Goal: Use online tool/utility: Utilize a website feature to perform a specific function

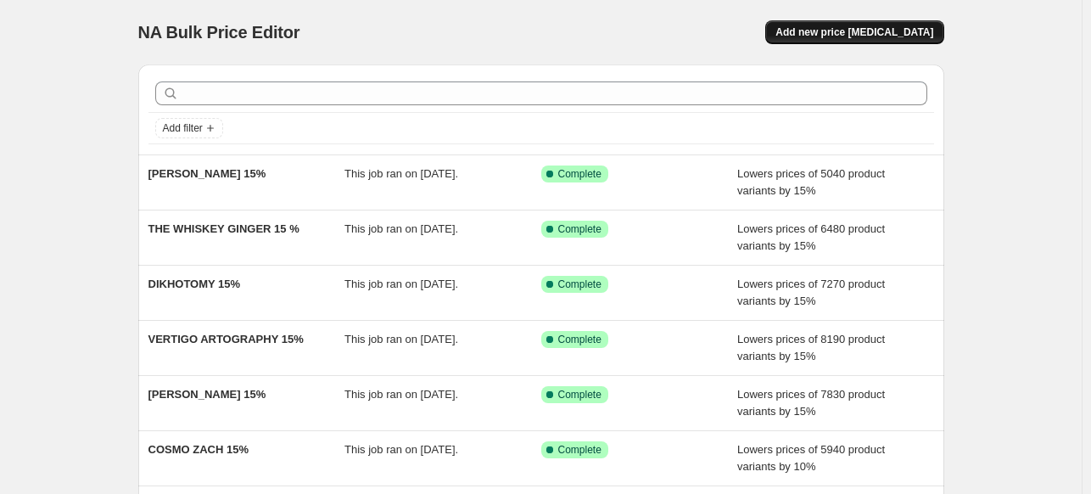
click at [855, 37] on span "Add new price [MEDICAL_DATA]" at bounding box center [855, 32] width 158 height 14
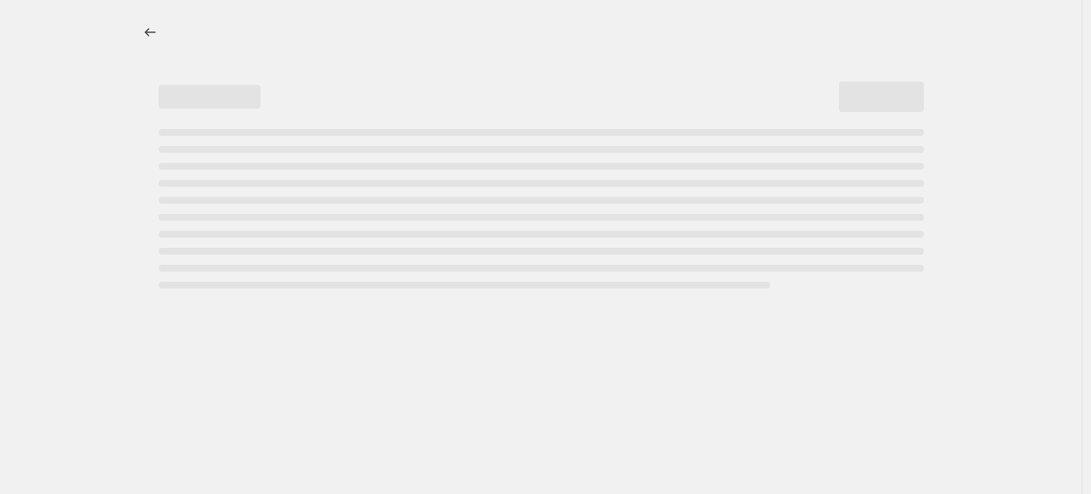
select select "percentage"
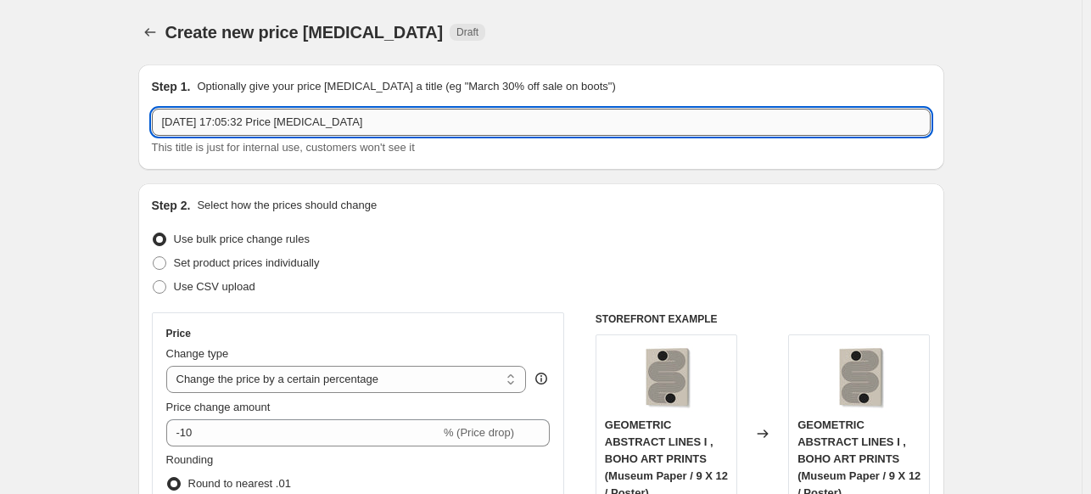
click at [412, 121] on input "[DATE] 17:05:32 Price [MEDICAL_DATA]" at bounding box center [541, 122] width 779 height 27
paste input "YOPIE STUDIO"
type input "YOPIE STUDIO 15%"
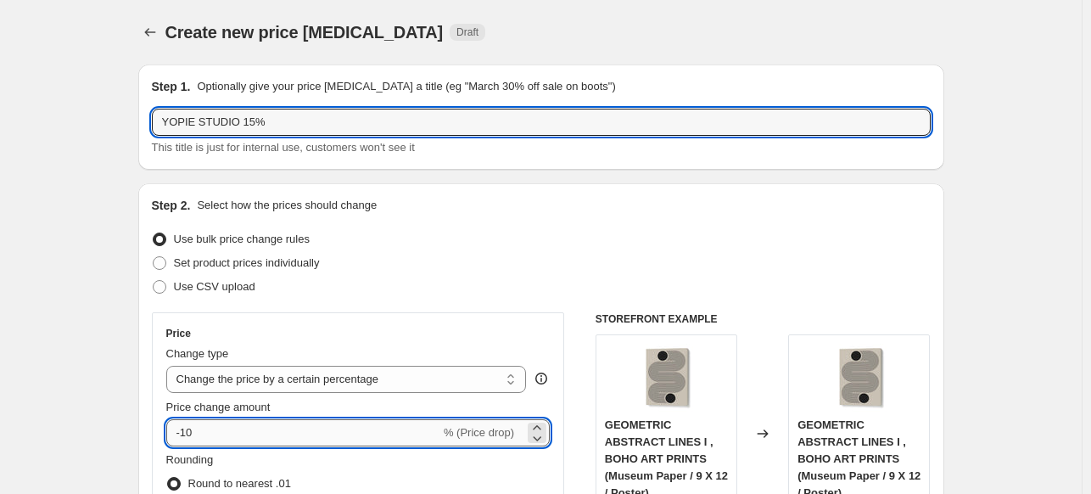
click at [275, 434] on input "-10" at bounding box center [303, 432] width 274 height 27
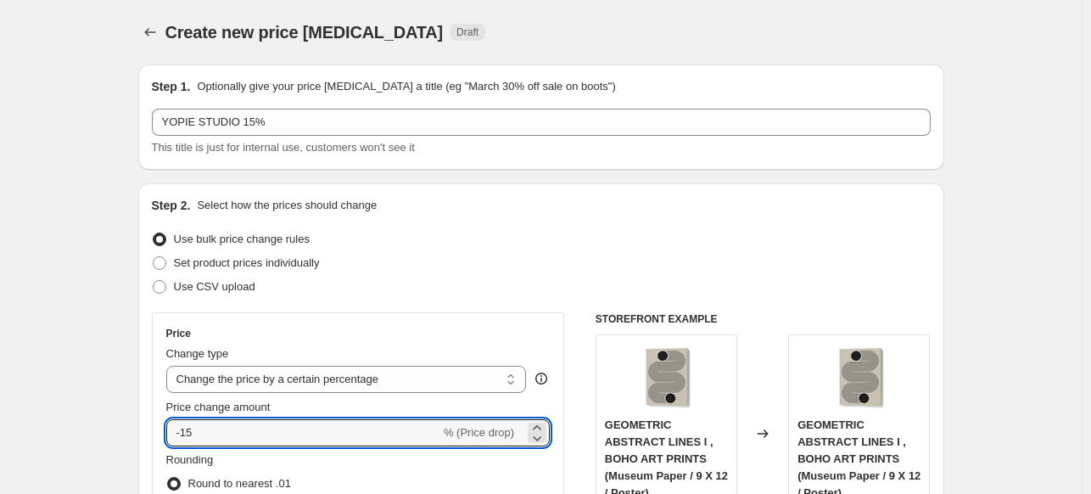
type input "-15"
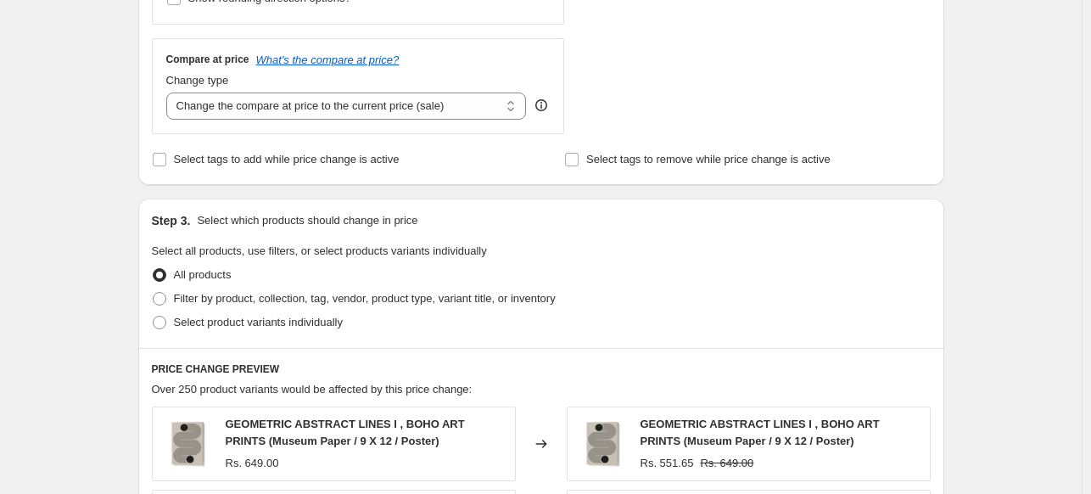
scroll to position [764, 0]
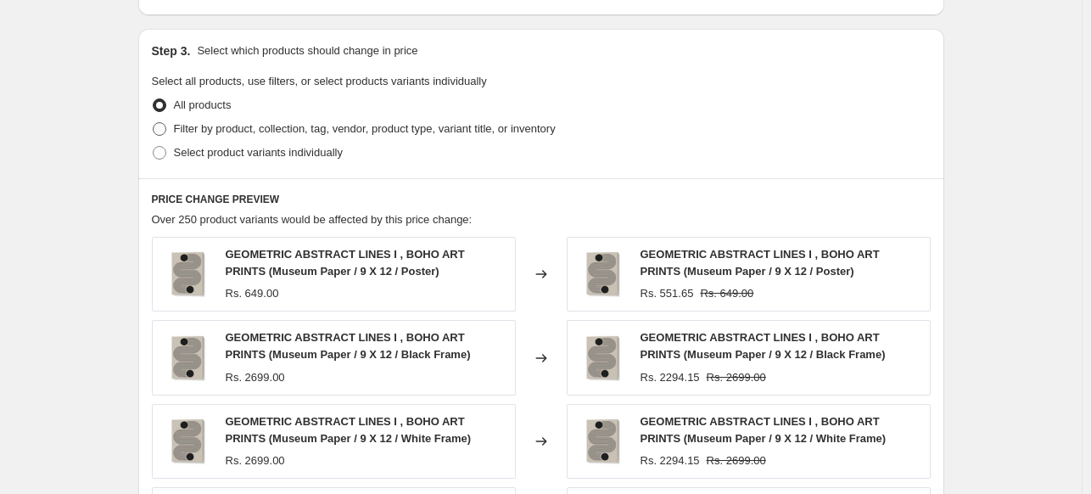
click at [192, 132] on span "Filter by product, collection, tag, vendor, product type, variant title, or inv…" at bounding box center [365, 128] width 382 height 13
click at [154, 123] on input "Filter by product, collection, tag, vendor, product type, variant title, or inv…" at bounding box center [153, 122] width 1 height 1
radio input "true"
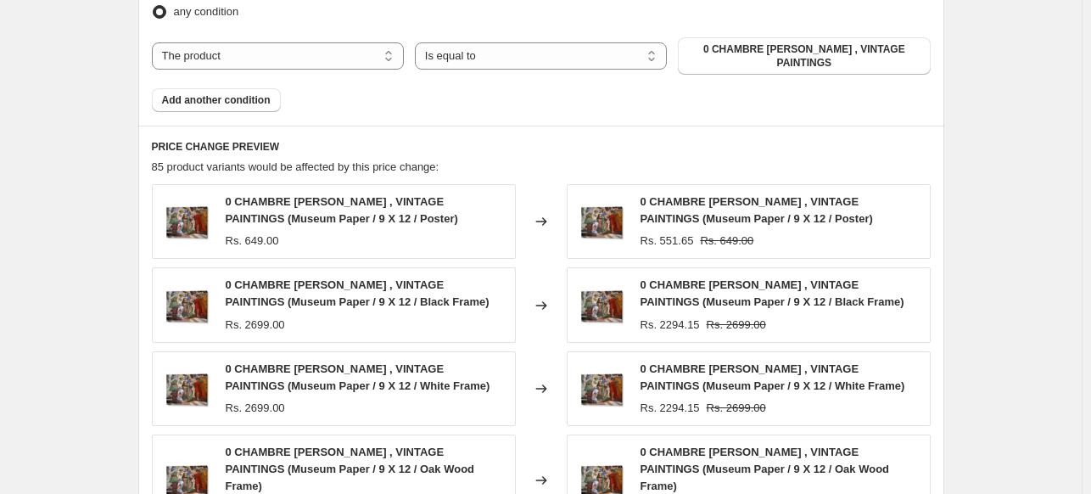
scroll to position [1018, 0]
click at [361, 42] on select "The product The product's collection The product's tag The product's vendor The…" at bounding box center [278, 55] width 252 height 27
select select "collection"
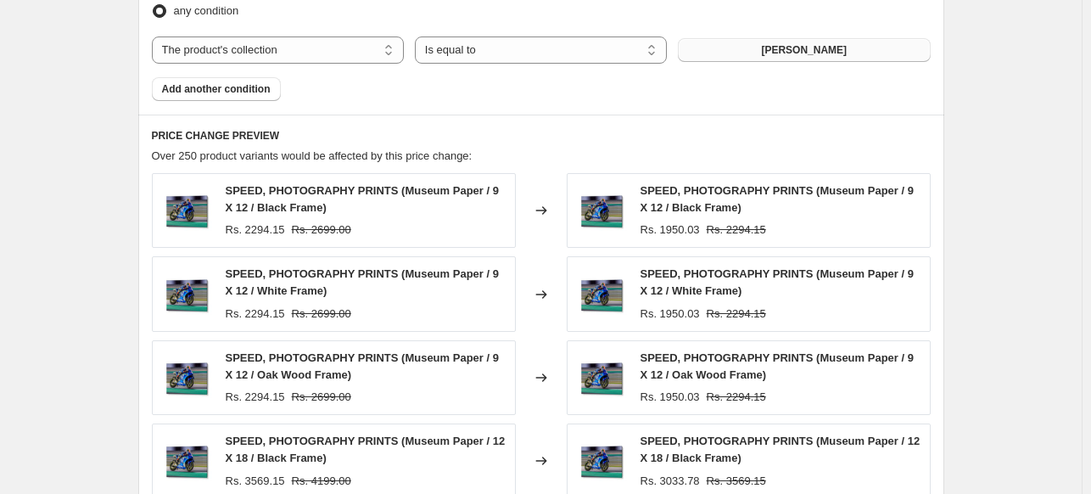
click at [845, 48] on span "[PERSON_NAME]" at bounding box center [804, 50] width 86 height 14
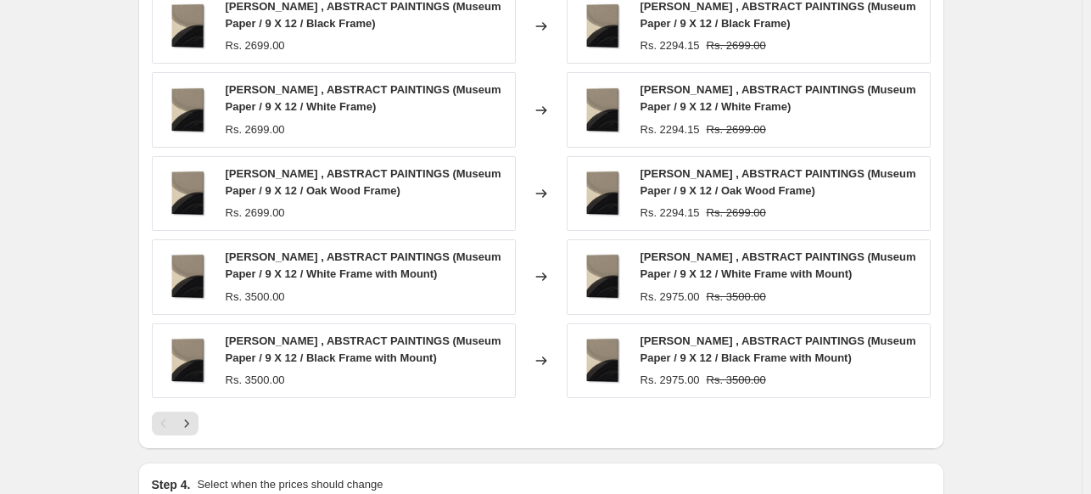
scroll to position [1419, 0]
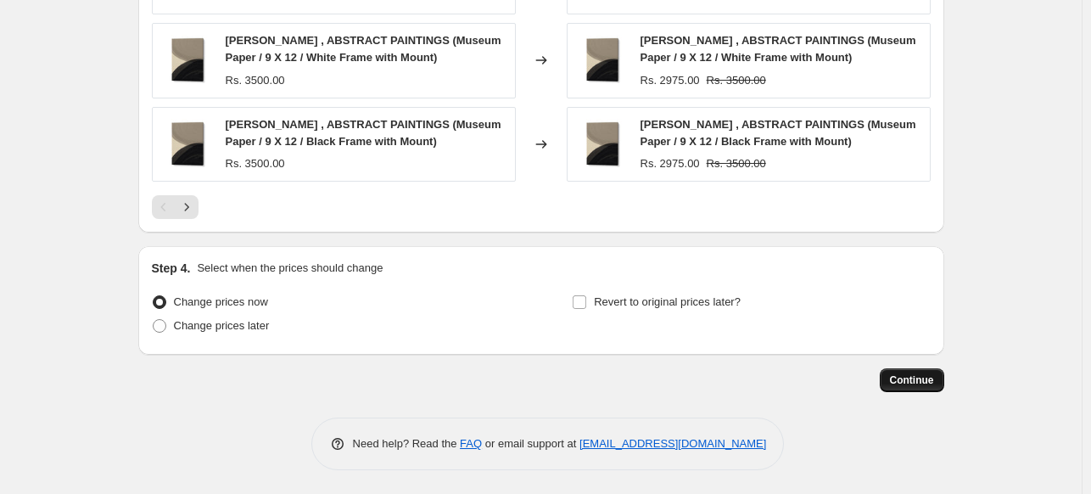
click at [925, 372] on button "Continue" at bounding box center [912, 380] width 64 height 24
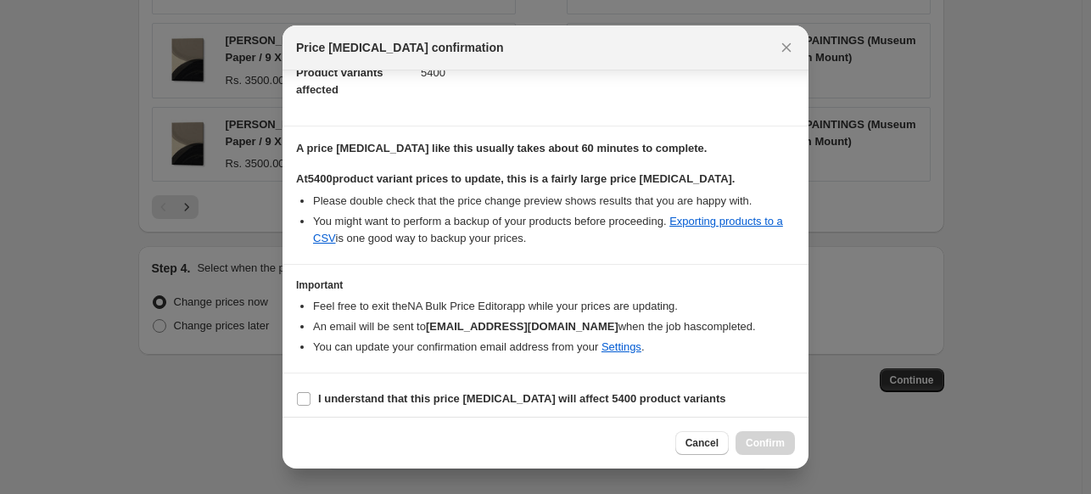
scroll to position [207, 0]
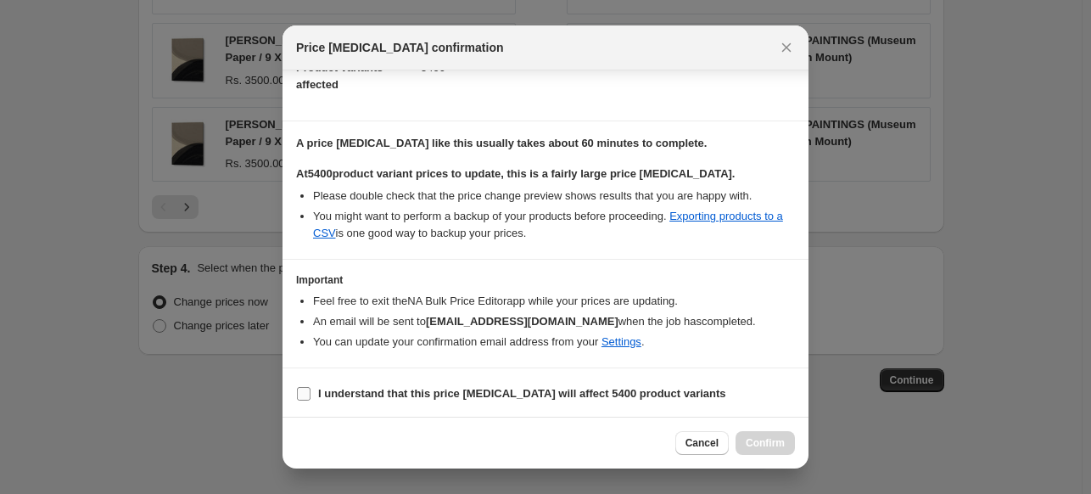
click at [467, 388] on b "I understand that this price [MEDICAL_DATA] will affect 5400 product variants" at bounding box center [522, 393] width 408 height 13
click at [311, 388] on input "I understand that this price [MEDICAL_DATA] will affect 5400 product variants" at bounding box center [304, 394] width 14 height 14
checkbox input "true"
click at [765, 445] on span "Confirm" at bounding box center [765, 443] width 39 height 14
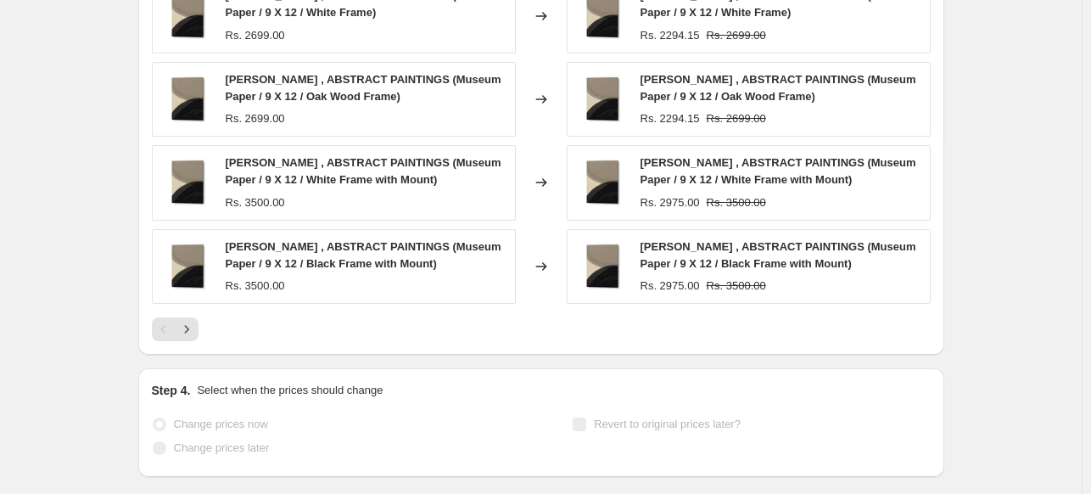
scroll to position [1463, 0]
